Goal: Communication & Community: Connect with others

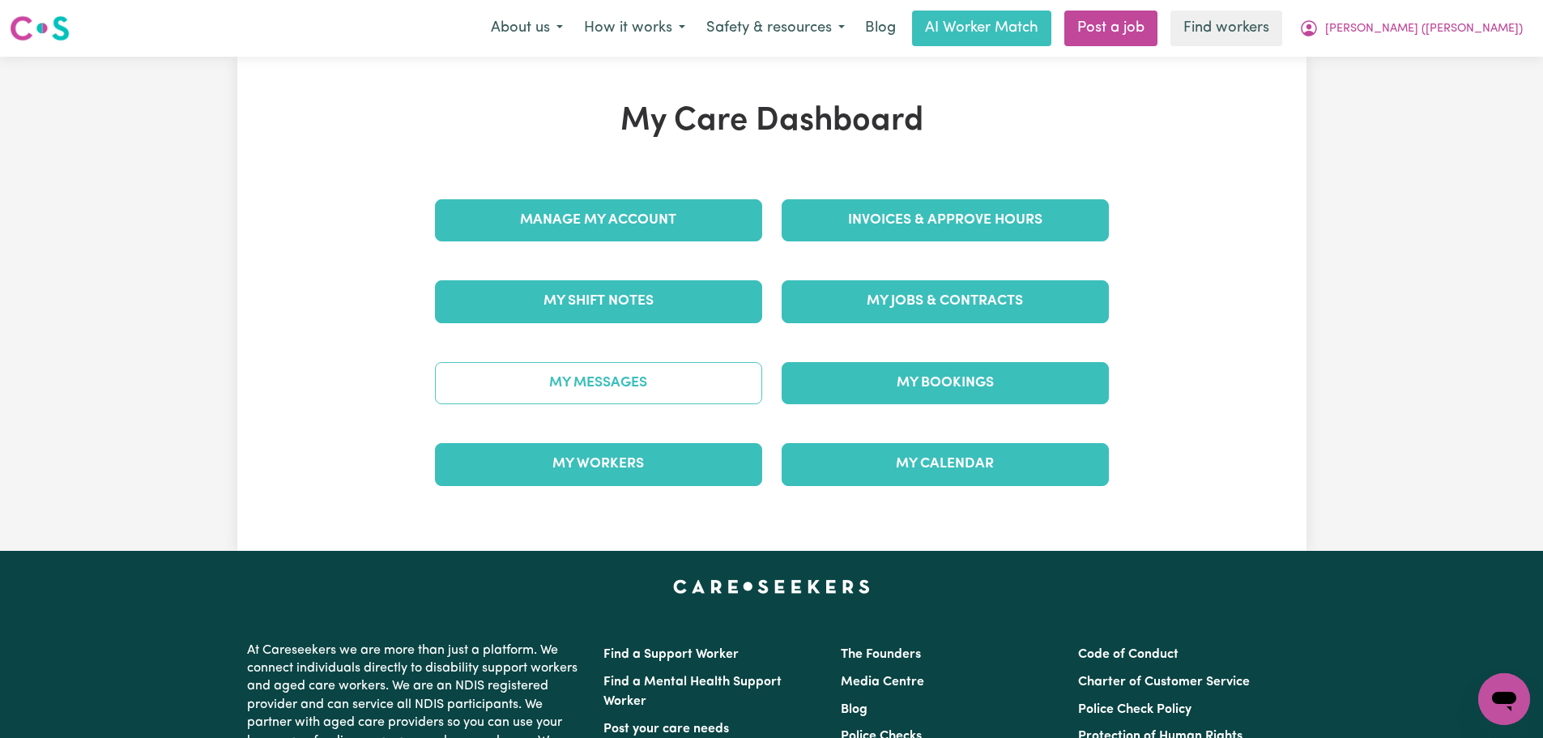
click at [726, 395] on link "My Messages" at bounding box center [598, 383] width 327 height 42
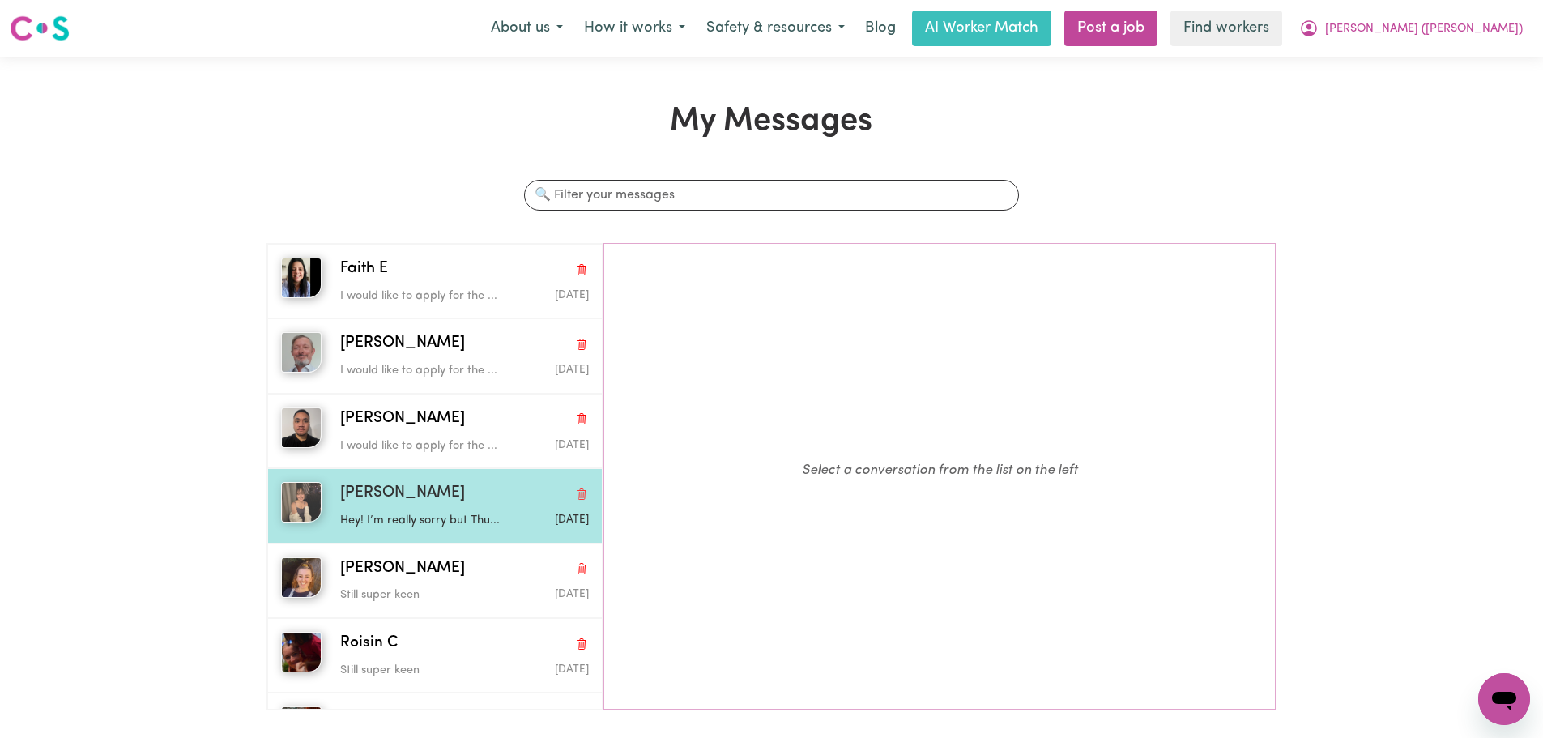
click at [439, 497] on div "[PERSON_NAME]" at bounding box center [464, 493] width 249 height 23
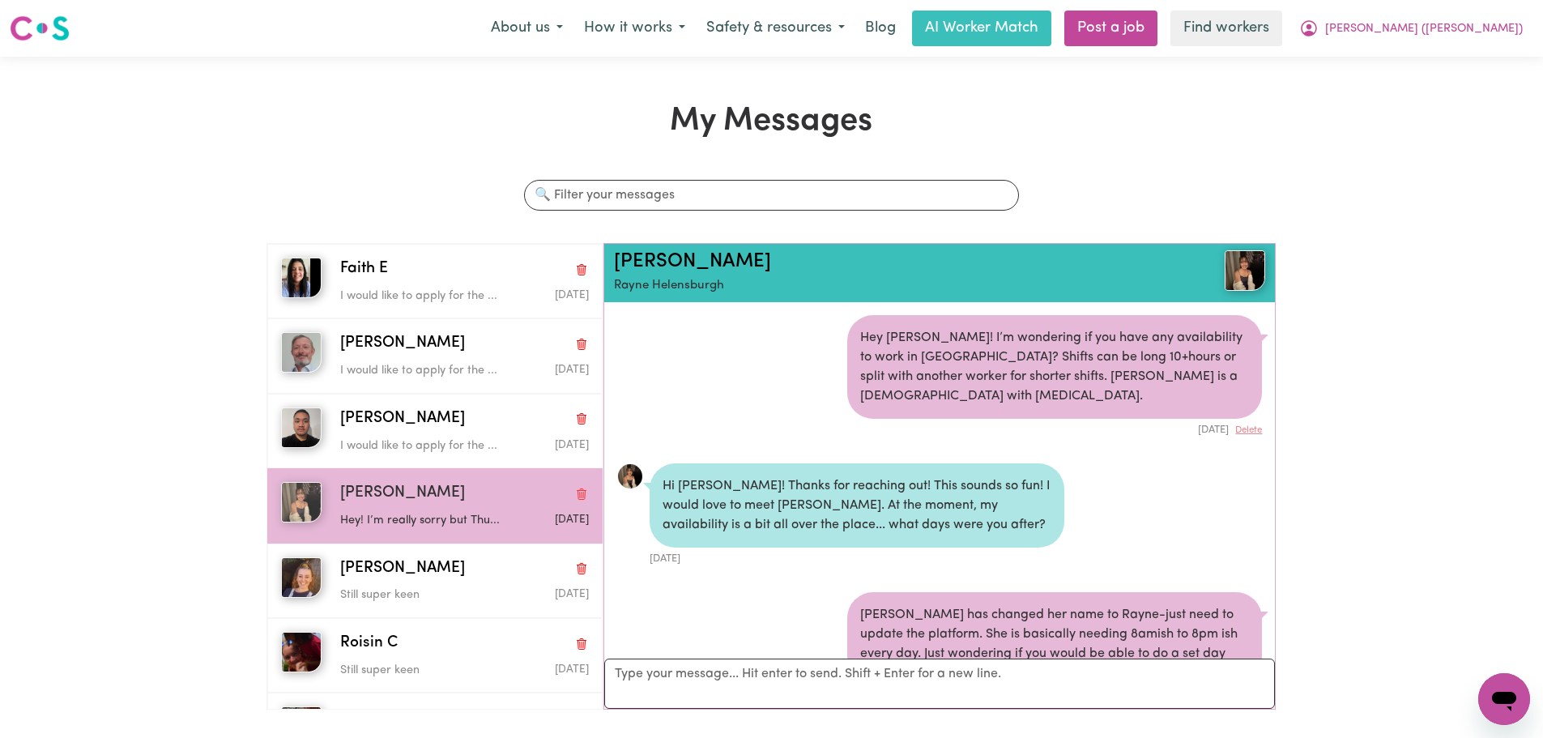
scroll to position [1126, 0]
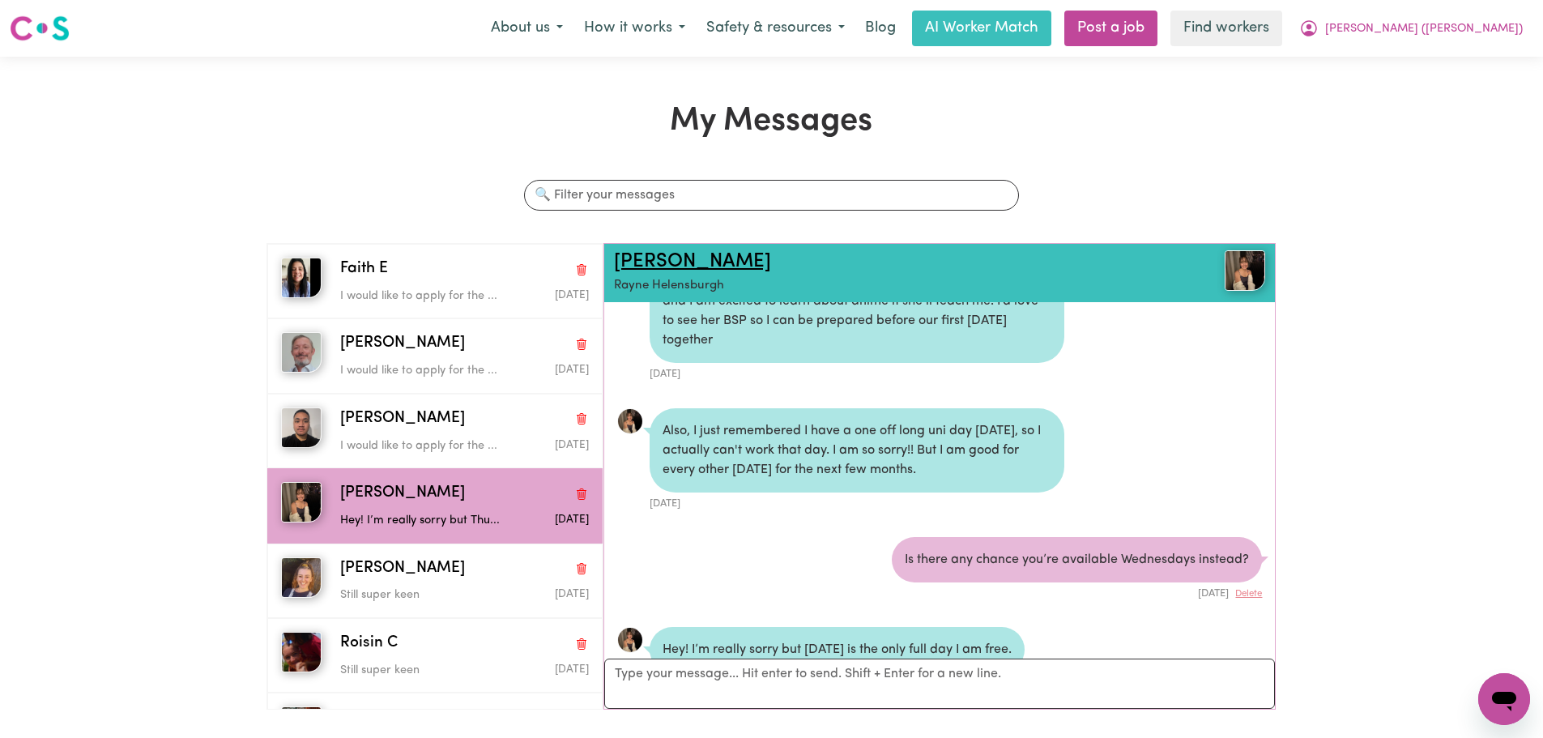
click at [660, 257] on link "[PERSON_NAME]" at bounding box center [692, 261] width 157 height 19
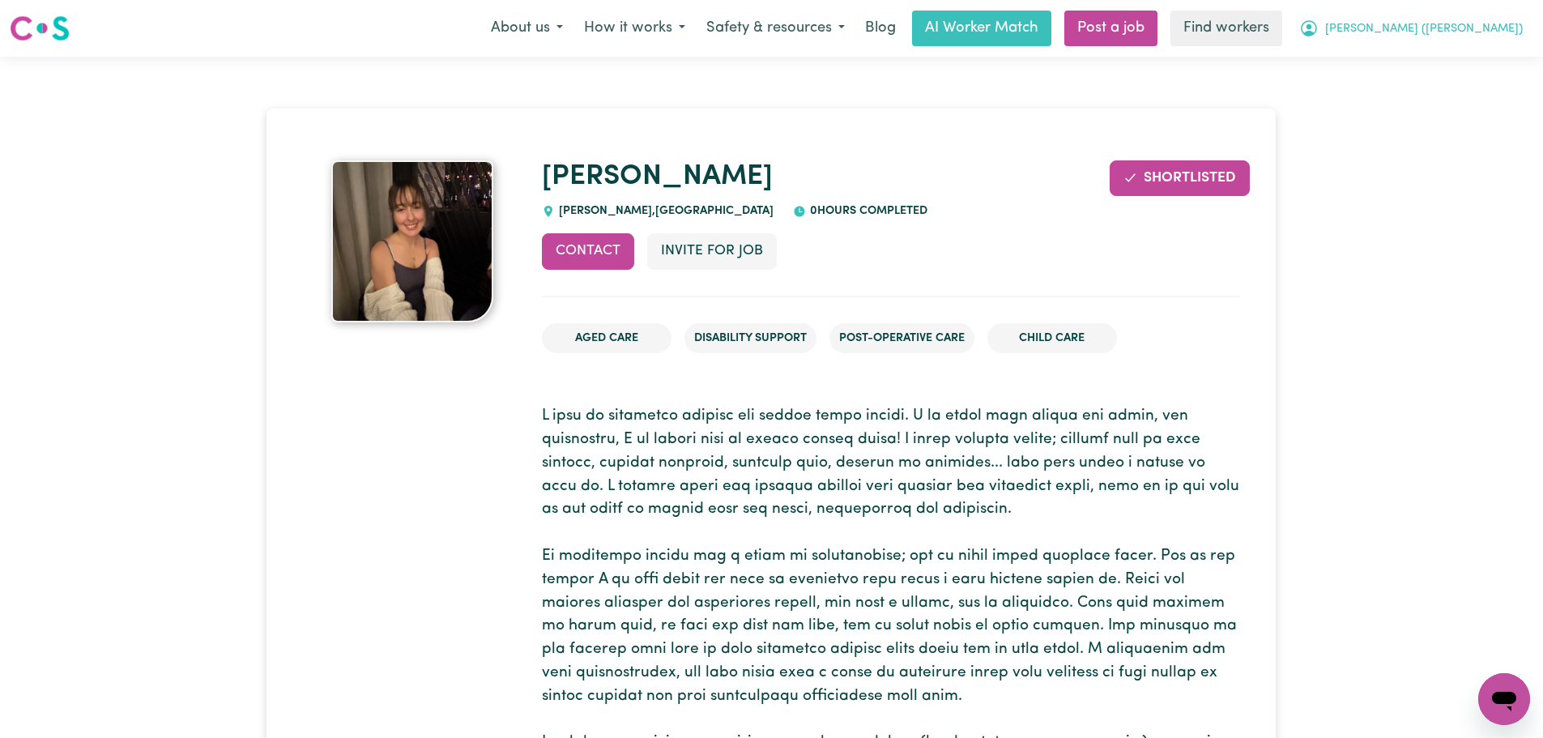
click at [1489, 19] on button "[PERSON_NAME] ([PERSON_NAME])" at bounding box center [1411, 28] width 245 height 34
click at [1473, 62] on link "My Dashboard" at bounding box center [1469, 63] width 128 height 31
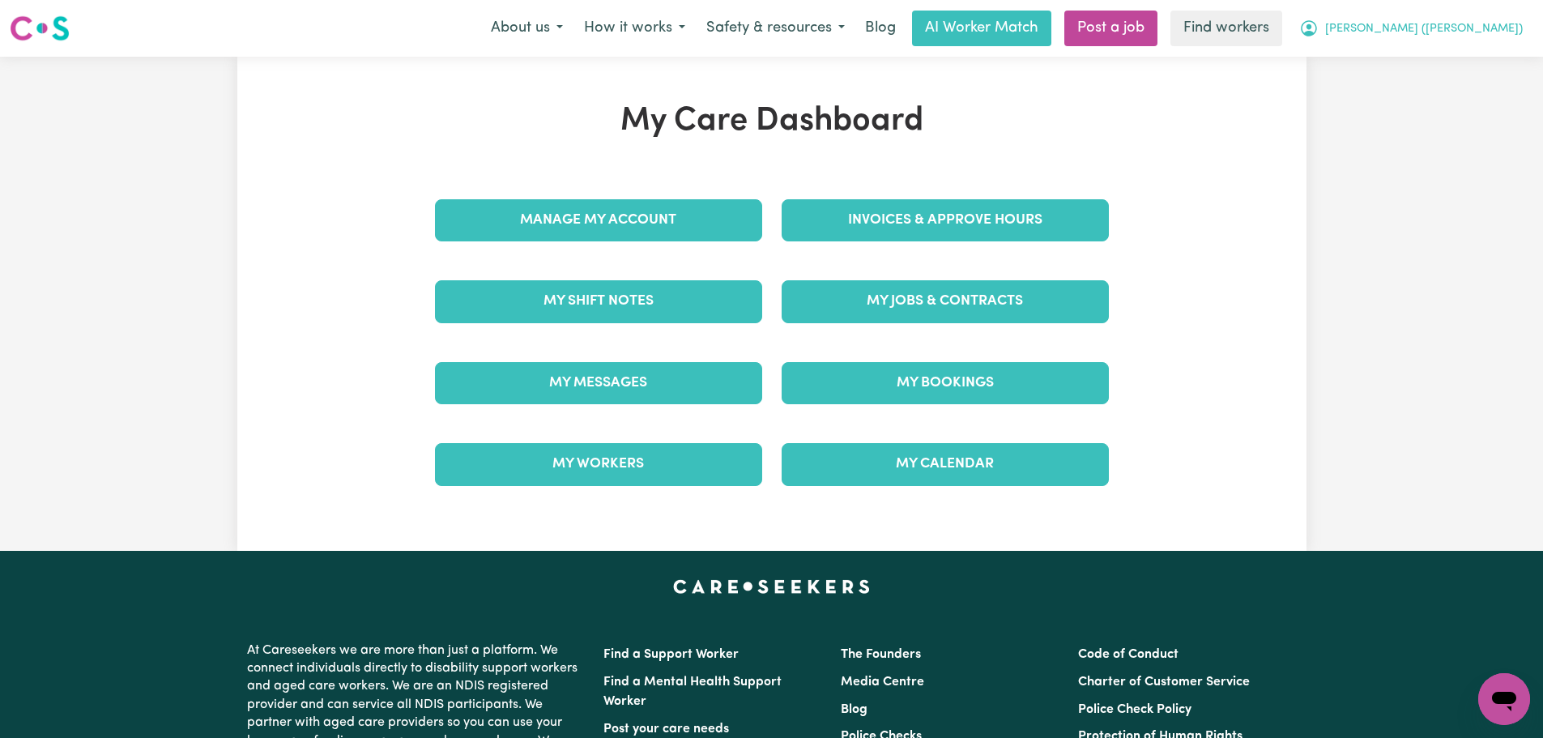
click at [1496, 33] on span "[PERSON_NAME] ([PERSON_NAME])" at bounding box center [1424, 29] width 198 height 18
click at [1474, 80] on link "Logout" at bounding box center [1469, 93] width 128 height 31
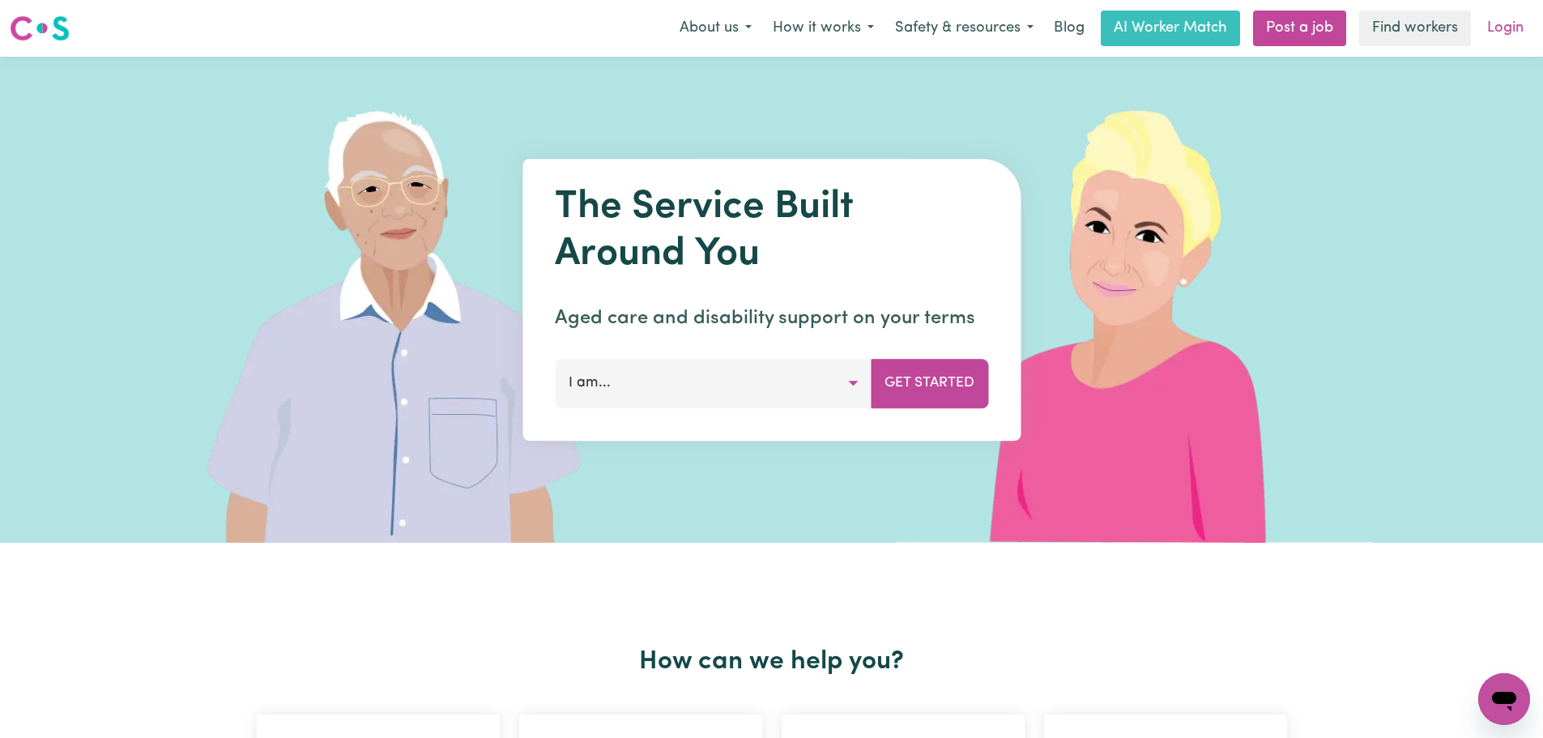
click at [1503, 26] on link "Login" at bounding box center [1505, 29] width 56 height 36
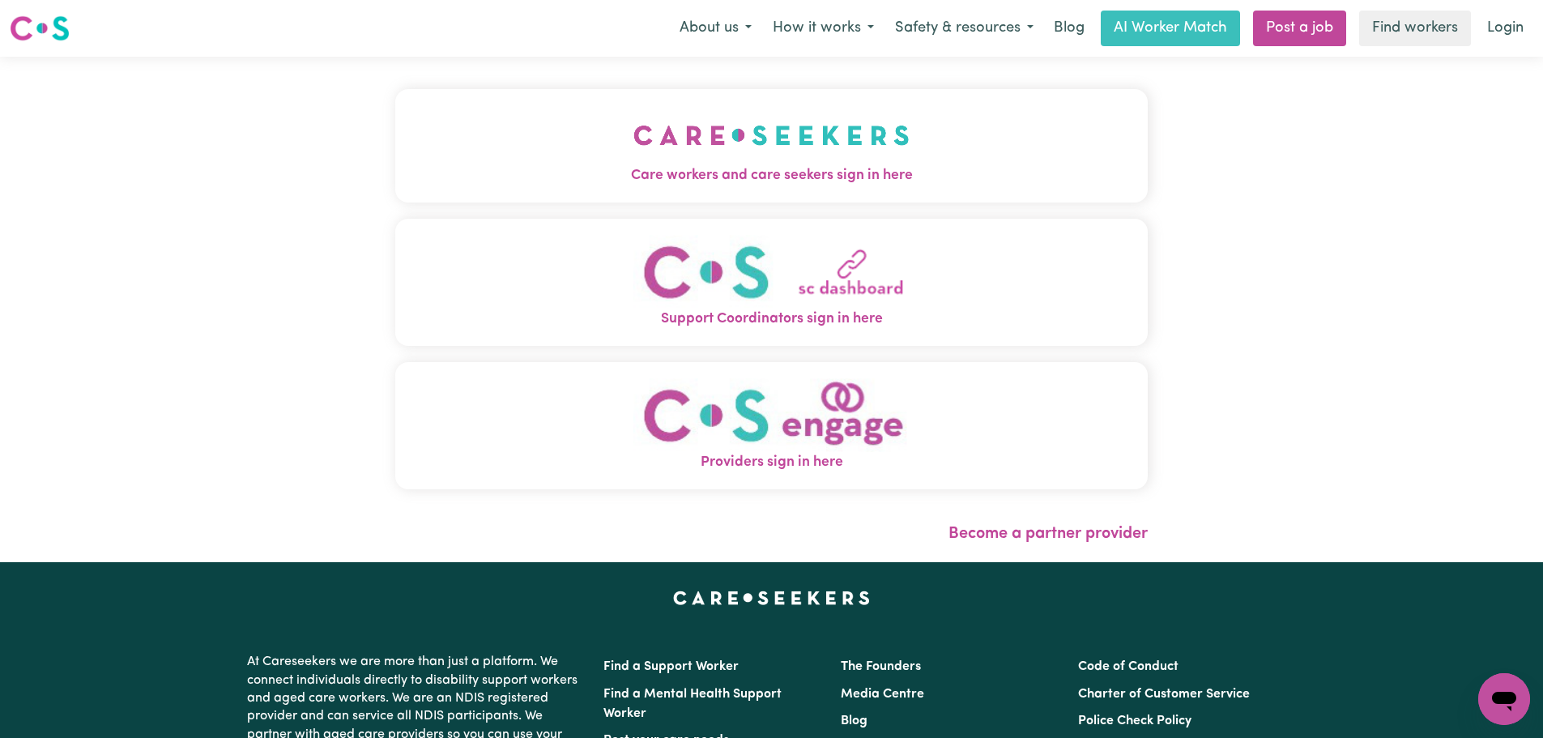
click at [580, 106] on button "Care workers and care seekers sign in here" at bounding box center [771, 145] width 753 height 113
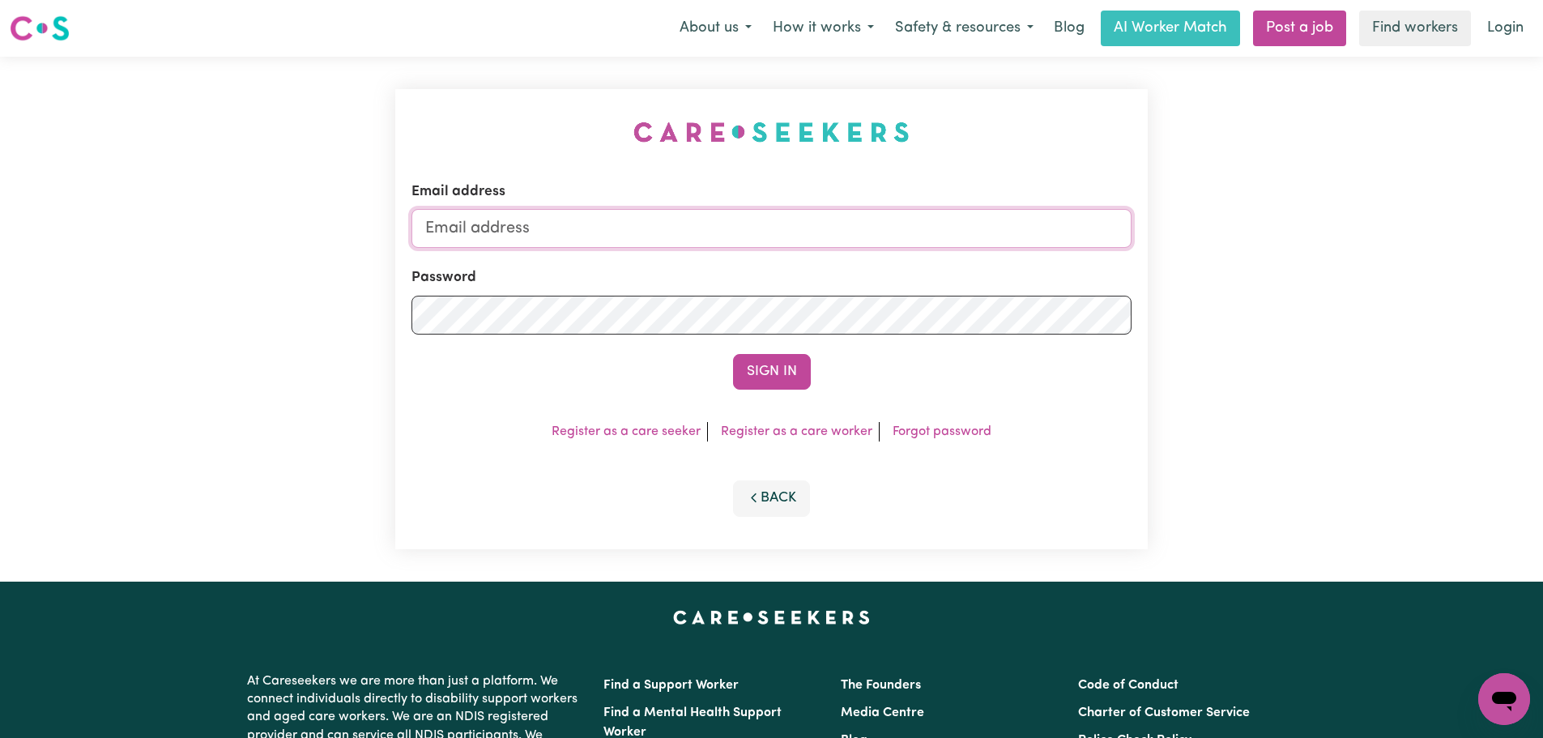
type input "[PERSON_NAME][EMAIL_ADDRESS][DOMAIN_NAME]"
click at [665, 228] on input "[PERSON_NAME][EMAIL_ADDRESS][DOMAIN_NAME]" at bounding box center [771, 228] width 720 height 39
click at [781, 366] on button "Sign In" at bounding box center [772, 372] width 78 height 36
